Goal: Find specific page/section: Find specific page/section

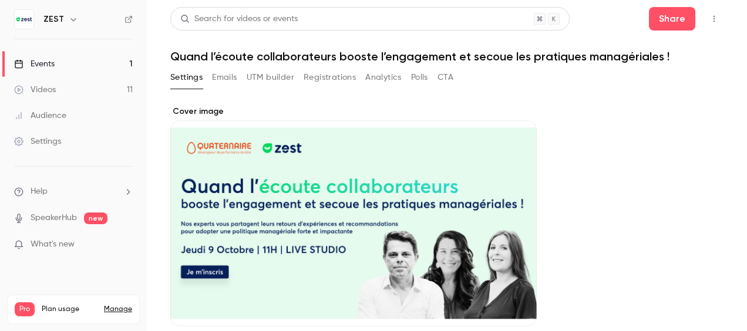
scroll to position [587, 0]
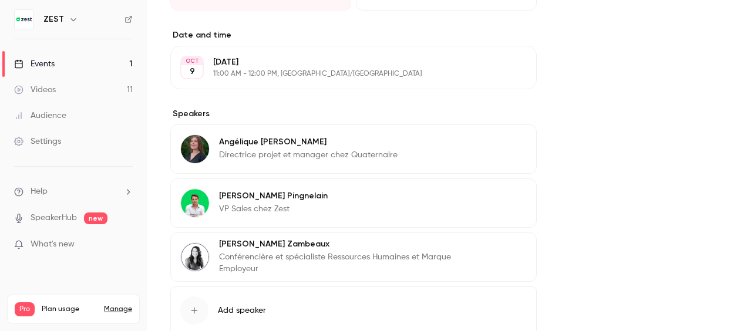
click at [61, 91] on link "Videos 11" at bounding box center [73, 90] width 147 height 26
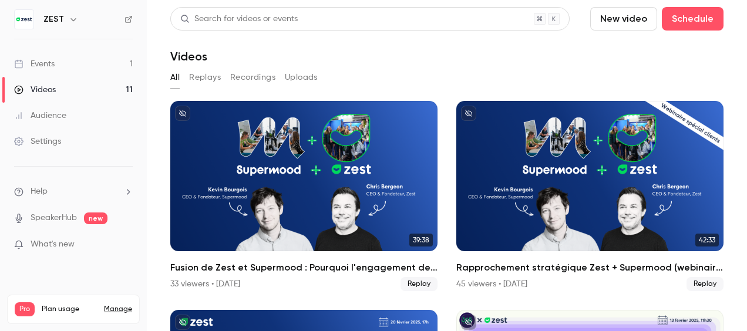
click at [63, 68] on link "Events 1" at bounding box center [73, 64] width 147 height 26
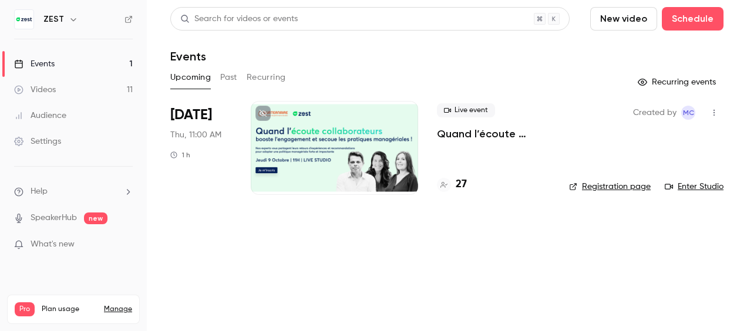
click at [69, 60] on link "Events 1" at bounding box center [73, 64] width 147 height 26
